Goal: Find specific page/section

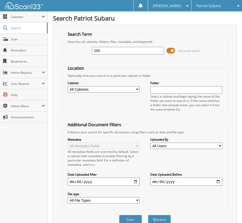
click at [120, 45] on div "259 Advanced Search" at bounding box center [145, 51] width 160 height 14
click at [113, 50] on input "259" at bounding box center [128, 51] width 72 height 8
type input "2511941"
click at [148, 215] on button "Search" at bounding box center [159, 219] width 23 height 9
click at [173, 50] on span at bounding box center [171, 51] width 9 height 8
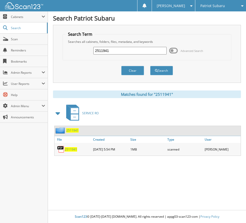
drag, startPoint x: 69, startPoint y: 149, endPoint x: 72, endPoint y: 148, distance: 3.3
click at [69, 149] on span "2511941" at bounding box center [71, 149] width 12 height 4
